Goal: Task Accomplishment & Management: Manage account settings

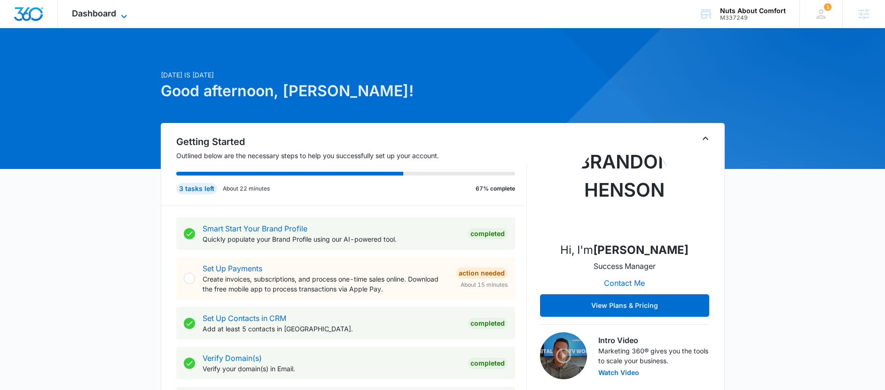
click at [115, 16] on span "Dashboard" at bounding box center [94, 13] width 44 height 10
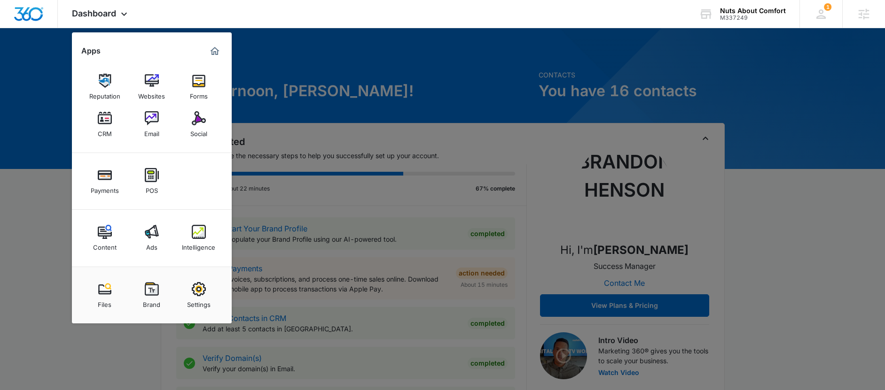
click at [196, 236] on img at bounding box center [199, 232] width 14 height 14
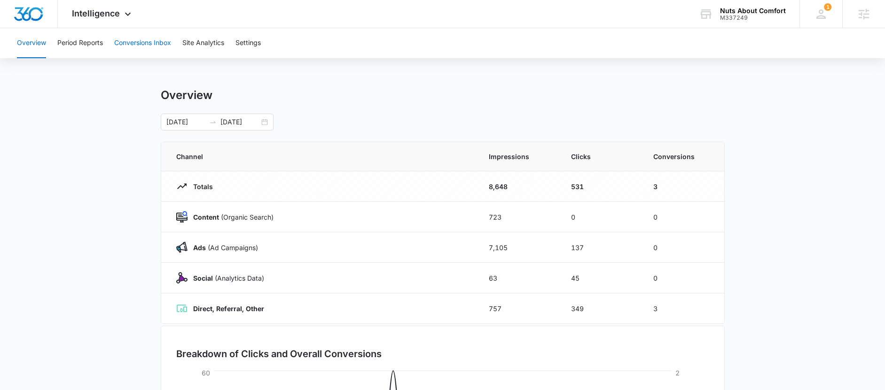
click at [145, 42] on button "Conversions Inbox" at bounding box center [142, 43] width 57 height 30
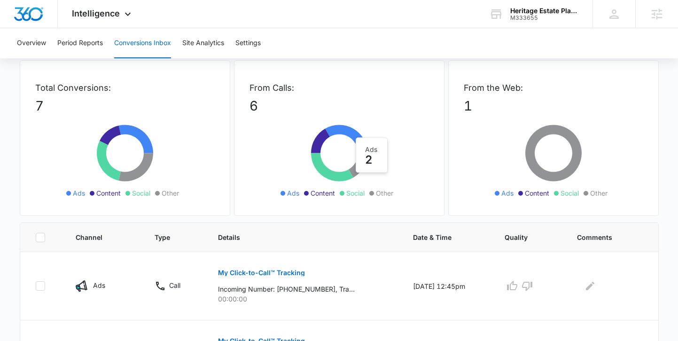
scroll to position [155, 0]
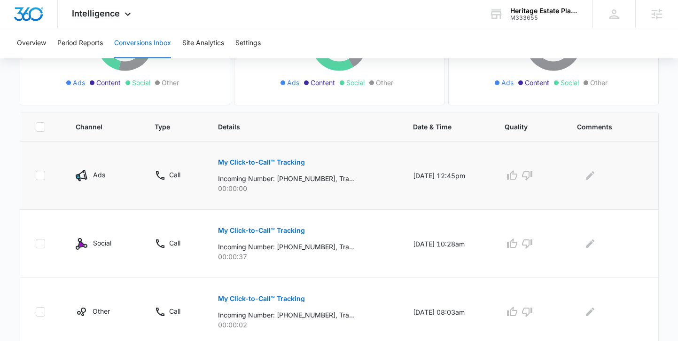
click at [101, 180] on div "Ads" at bounding box center [99, 176] width 12 height 12
click at [235, 161] on p "My Click-to-Call™ Tracking" at bounding box center [261, 162] width 87 height 7
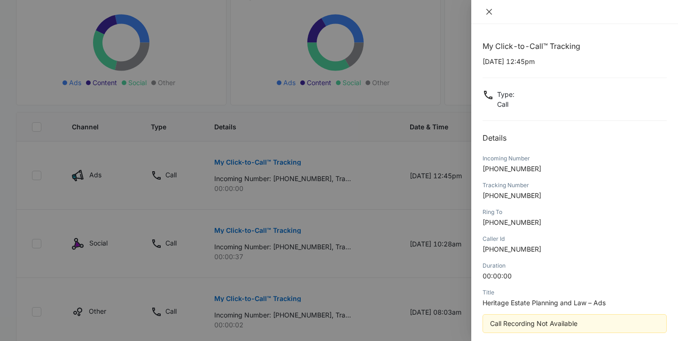
click at [489, 10] on icon "close" at bounding box center [489, 12] width 8 height 8
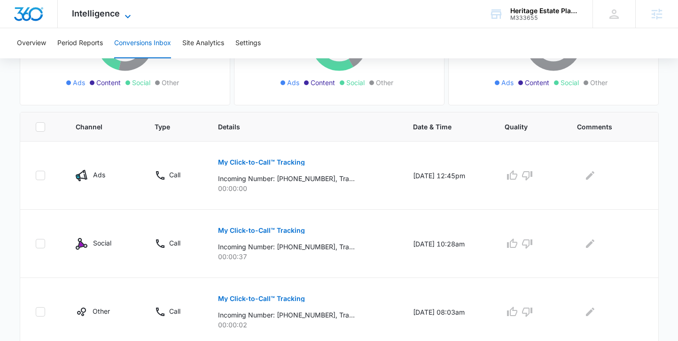
click at [99, 17] on span "Intelligence" at bounding box center [96, 13] width 48 height 10
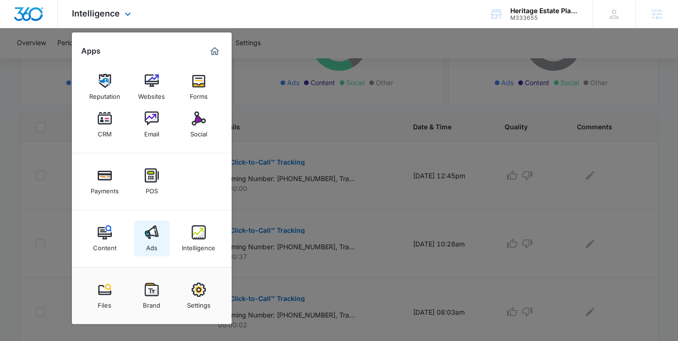
click at [159, 237] on link "Ads" at bounding box center [152, 238] width 36 height 36
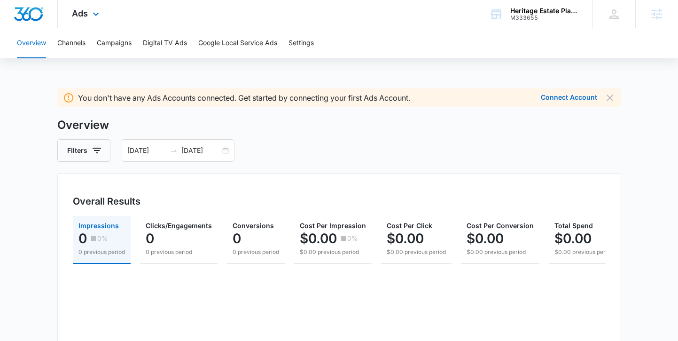
click at [86, 18] on div "Ads Apps Reputation Websites Forms CRM Email Social Payments POS Content Ads In…" at bounding box center [87, 14] width 58 height 28
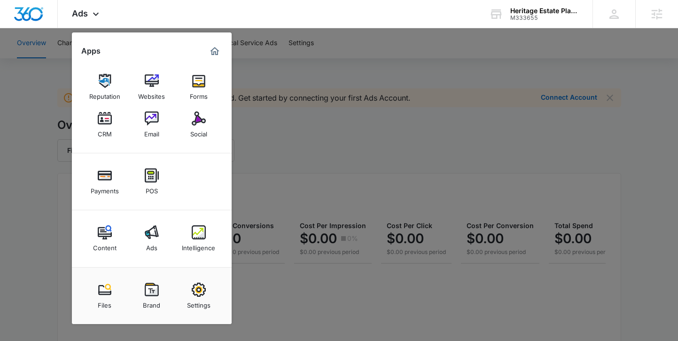
click at [271, 166] on div at bounding box center [339, 170] width 678 height 341
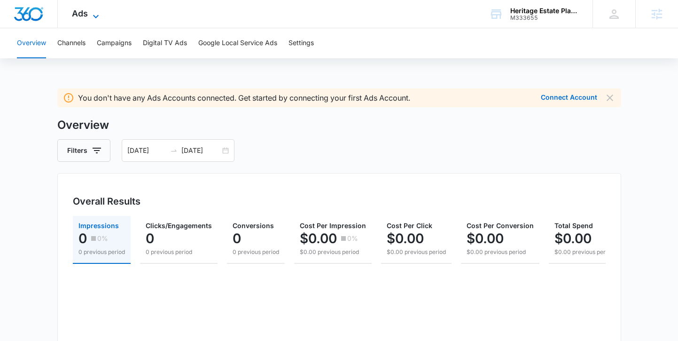
click at [79, 11] on span "Ads" at bounding box center [80, 13] width 16 height 10
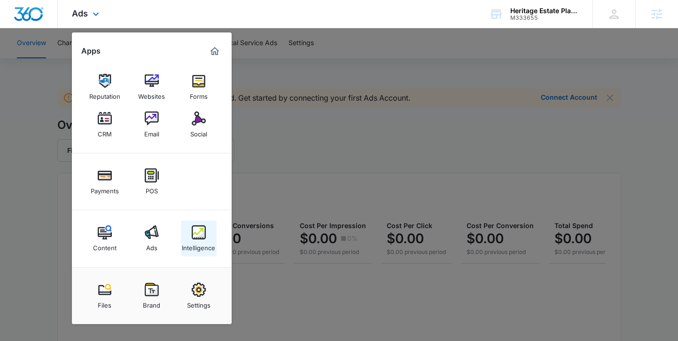
click at [200, 241] on div "Intelligence" at bounding box center [198, 245] width 33 height 12
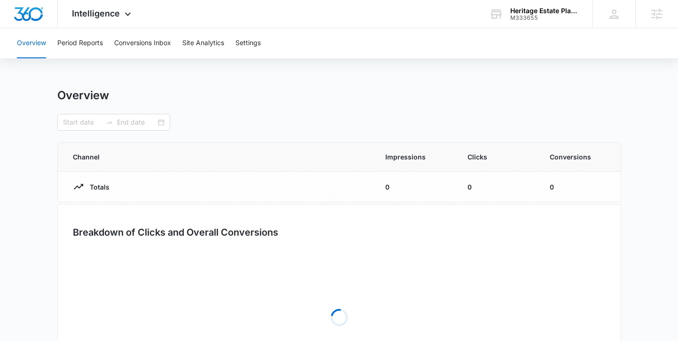
type input "[DATE]"
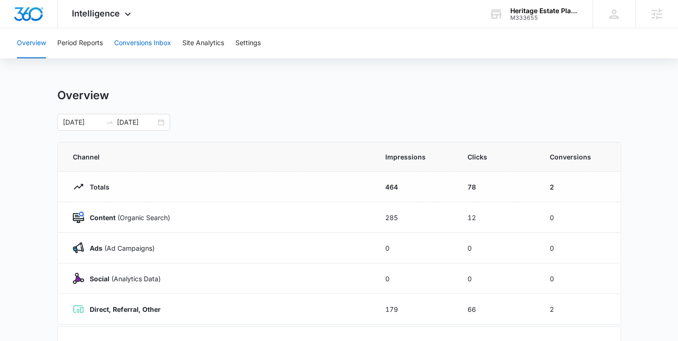
click at [133, 42] on button "Conversions Inbox" at bounding box center [142, 43] width 57 height 30
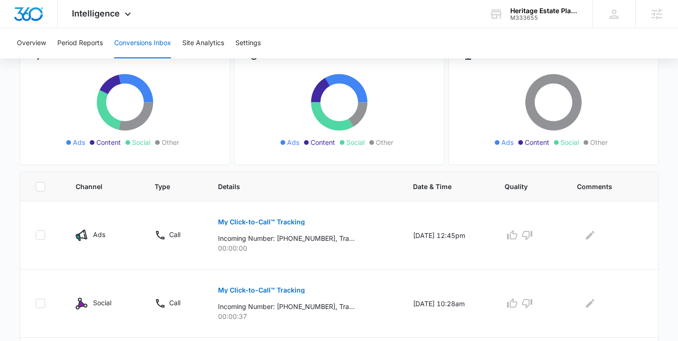
scroll to position [28, 0]
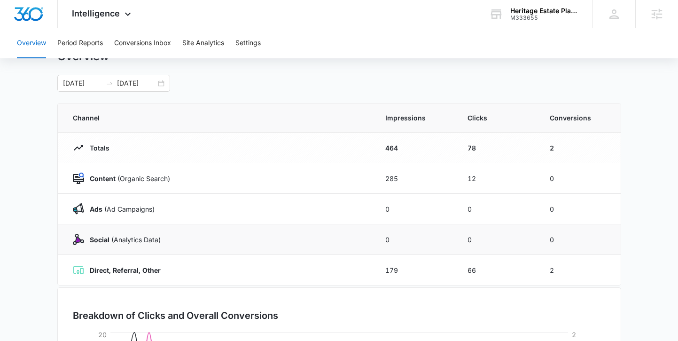
scroll to position [48, 0]
